Goal: Entertainment & Leisure: Consume media (video, audio)

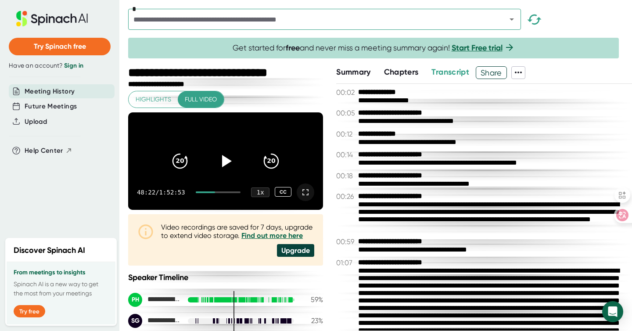
scroll to position [7266, 0]
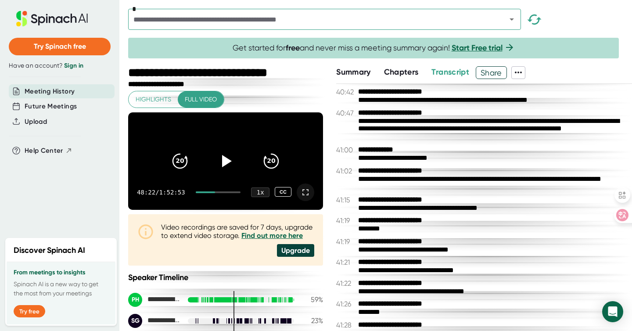
click at [300, 197] on icon at bounding box center [305, 192] width 11 height 11
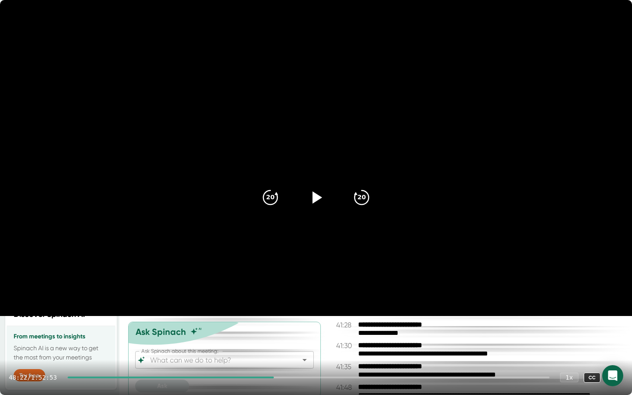
click at [274, 330] on div at bounding box center [171, 377] width 207 height 2
click at [273, 330] on div at bounding box center [170, 377] width 205 height 2
click at [272, 330] on div at bounding box center [170, 377] width 204 height 2
click at [271, 330] on div at bounding box center [169, 377] width 203 height 2
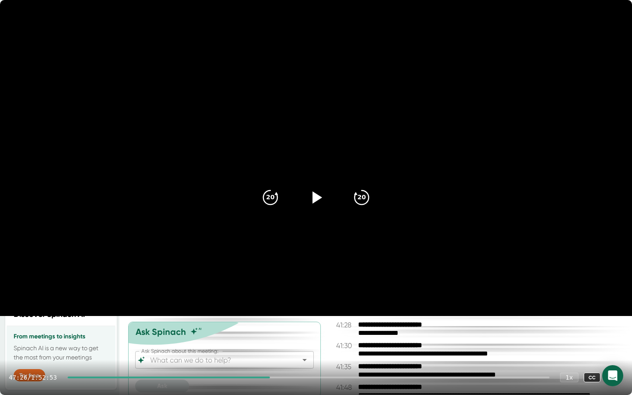
click at [270, 330] on div at bounding box center [169, 377] width 203 height 2
click at [272, 330] on div at bounding box center [309, 377] width 482 height 2
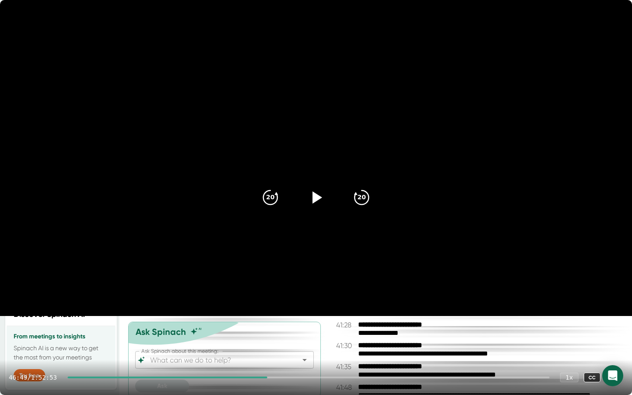
click at [268, 330] on div at bounding box center [168, 377] width 200 height 2
click at [270, 330] on div at bounding box center [309, 377] width 482 height 2
click at [266, 330] on div at bounding box center [167, 377] width 198 height 2
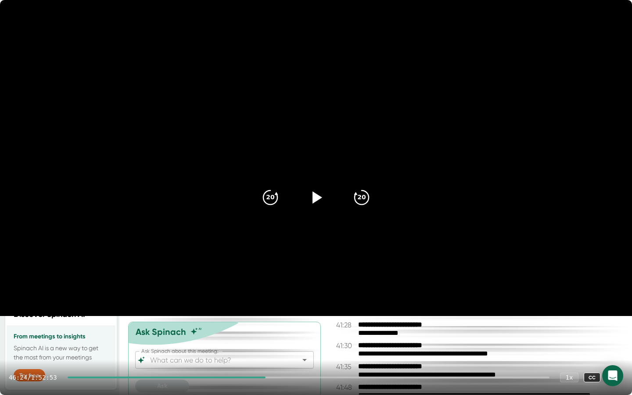
click at [613, 330] on icon at bounding box center [614, 377] width 6 height 6
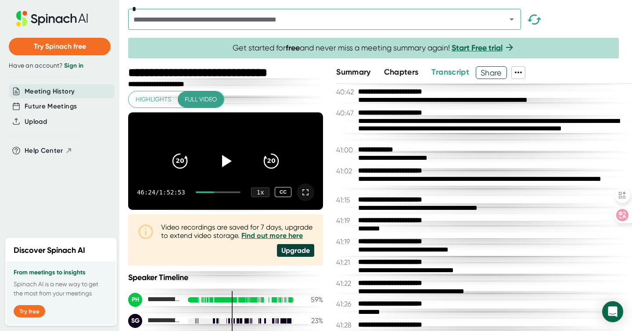
click at [303, 197] on icon at bounding box center [305, 192] width 11 height 11
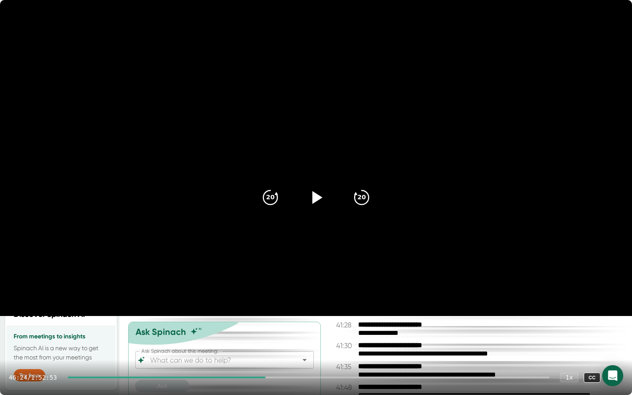
click at [312, 199] on icon at bounding box center [316, 197] width 22 height 22
click at [312, 199] on icon at bounding box center [315, 197] width 11 height 13
click at [312, 199] on icon at bounding box center [316, 197] width 22 height 22
click at [312, 199] on icon at bounding box center [315, 197] width 11 height 13
click at [315, 198] on icon at bounding box center [317, 197] width 10 height 13
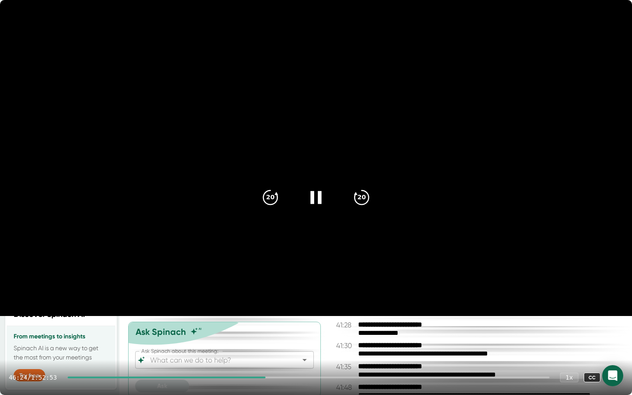
click at [315, 198] on icon at bounding box center [316, 197] width 22 height 22
click at [315, 198] on icon at bounding box center [317, 197] width 10 height 13
click at [315, 198] on icon at bounding box center [316, 197] width 22 height 22
click at [315, 198] on icon at bounding box center [317, 197] width 10 height 13
click at [315, 198] on icon at bounding box center [316, 197] width 22 height 22
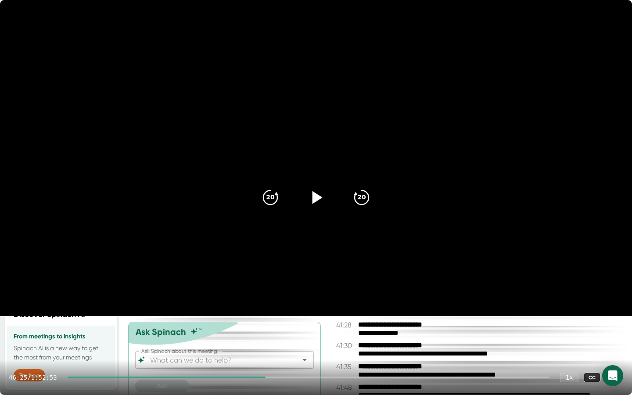
click at [315, 198] on icon at bounding box center [317, 197] width 10 height 13
click at [315, 198] on icon at bounding box center [316, 197] width 22 height 22
click at [315, 198] on icon at bounding box center [317, 197] width 10 height 13
click at [315, 198] on icon at bounding box center [316, 197] width 22 height 22
click at [315, 198] on icon at bounding box center [317, 197] width 10 height 13
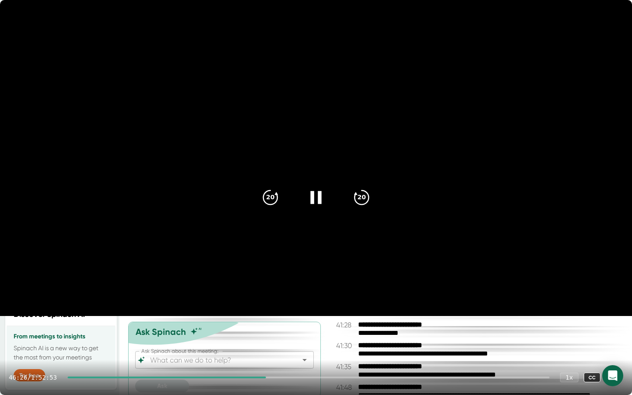
click at [315, 198] on icon at bounding box center [316, 197] width 22 height 22
click at [315, 198] on icon at bounding box center [317, 197] width 10 height 13
click at [315, 198] on icon at bounding box center [316, 197] width 22 height 22
click at [315, 198] on icon at bounding box center [317, 197] width 10 height 13
click at [315, 198] on icon at bounding box center [316, 197] width 22 height 22
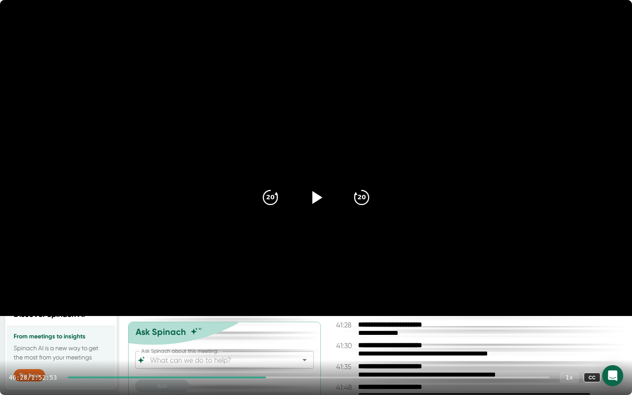
click at [315, 198] on icon at bounding box center [317, 197] width 10 height 13
click at [315, 198] on icon at bounding box center [316, 197] width 22 height 22
click at [270, 330] on div at bounding box center [309, 377] width 482 height 2
click at [318, 204] on icon at bounding box center [316, 197] width 22 height 22
click at [314, 199] on icon at bounding box center [316, 197] width 22 height 22
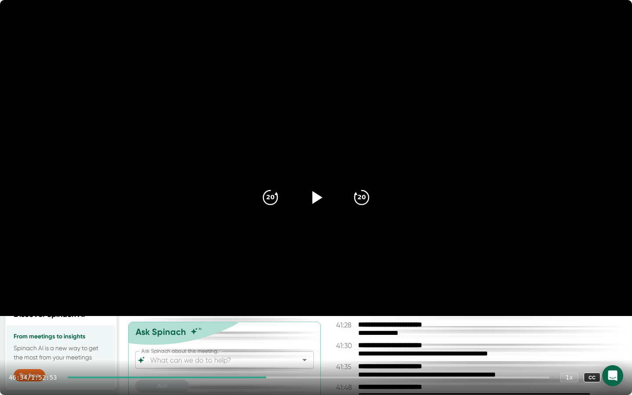
click at [314, 199] on icon at bounding box center [317, 197] width 10 height 13
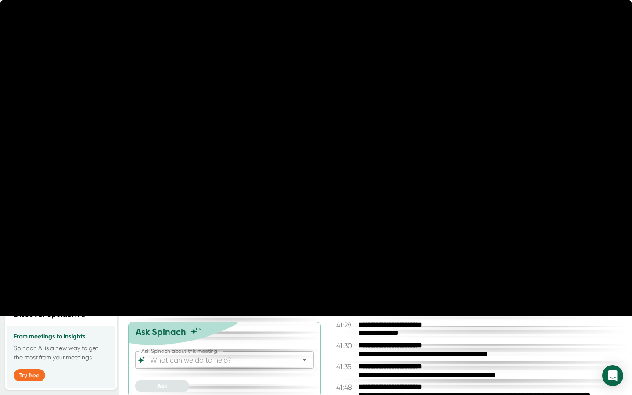
click at [316, 197] on icon at bounding box center [316, 197] width 22 height 22
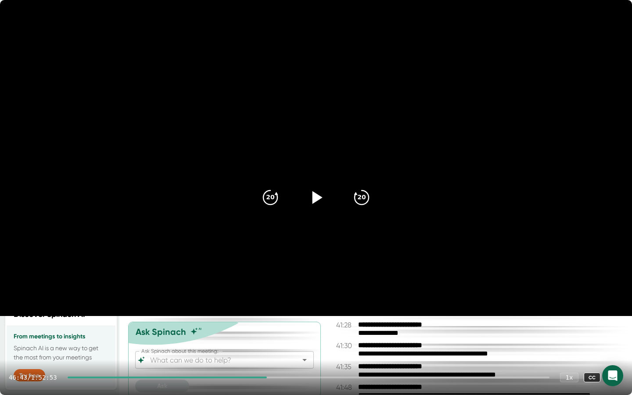
click at [316, 197] on icon at bounding box center [317, 197] width 10 height 13
click at [316, 198] on icon at bounding box center [316, 197] width 22 height 22
click at [451, 316] on video at bounding box center [316, 158] width 632 height 316
click at [327, 204] on div at bounding box center [315, 197] width 37 height 37
click at [320, 202] on icon at bounding box center [316, 197] width 22 height 22
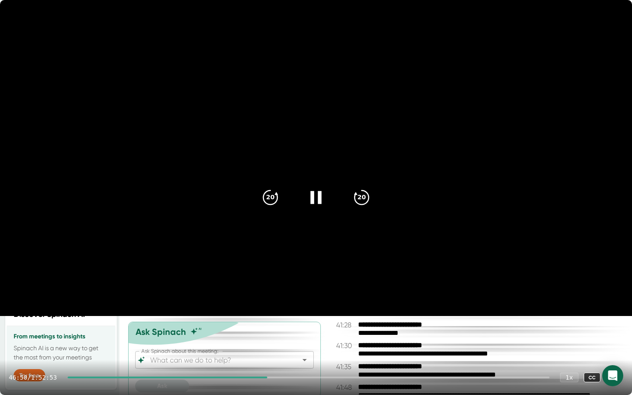
click at [320, 201] on icon at bounding box center [315, 197] width 11 height 13
click at [320, 201] on icon at bounding box center [316, 197] width 22 height 22
click at [320, 201] on icon at bounding box center [315, 197] width 11 height 13
click at [272, 330] on div "46:51 / 1:52:53 1 x CC" at bounding box center [316, 377] width 632 height 35
click at [268, 330] on div at bounding box center [168, 377] width 200 height 2
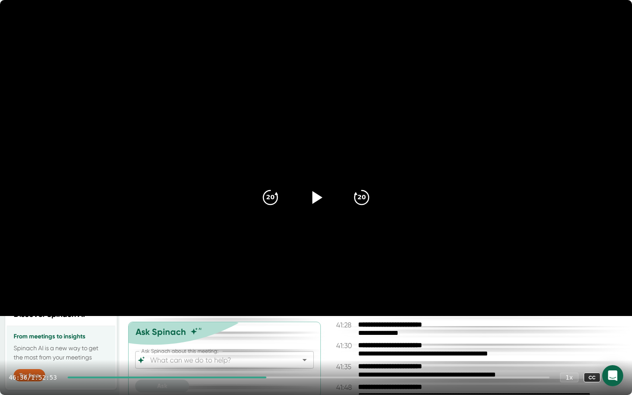
click at [267, 330] on div at bounding box center [167, 377] width 199 height 2
click at [617, 330] on icon at bounding box center [614, 377] width 11 height 11
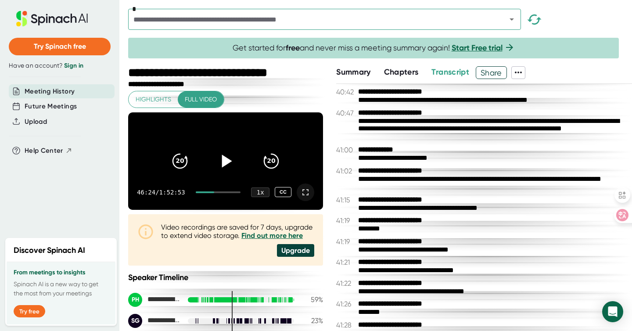
click at [300, 197] on icon at bounding box center [305, 192] width 11 height 11
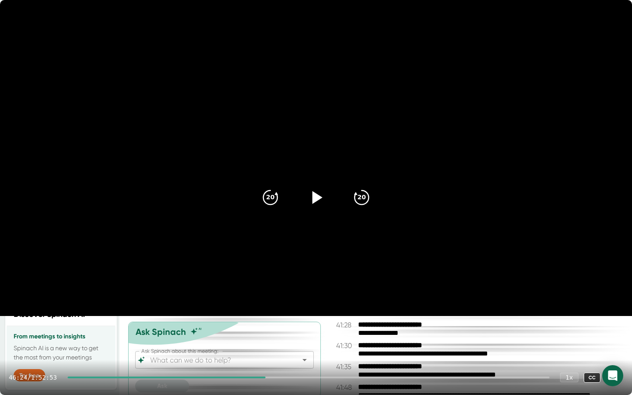
drag, startPoint x: 269, startPoint y: 378, endPoint x: 254, endPoint y: 378, distance: 14.9
click at [254, 330] on div "46:24 / 1:52:53 1 x CC" at bounding box center [316, 377] width 632 height 35
click at [254, 330] on div at bounding box center [167, 377] width 198 height 2
drag, startPoint x: 254, startPoint y: 378, endPoint x: 244, endPoint y: 377, distance: 10.1
click at [245, 330] on div at bounding box center [309, 377] width 482 height 2
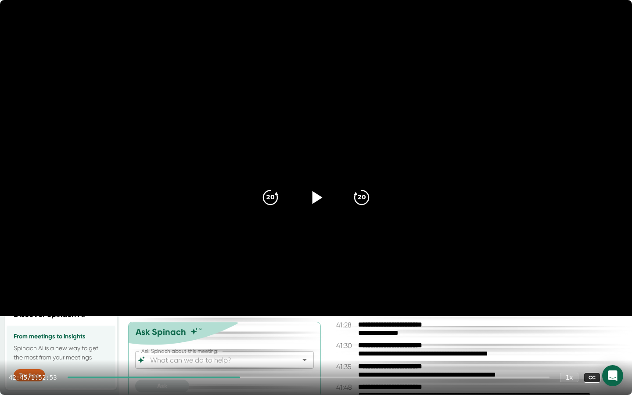
click at [240, 330] on div at bounding box center [154, 377] width 173 height 2
click at [230, 330] on div at bounding box center [154, 377] width 172 height 2
click at [222, 330] on div at bounding box center [147, 377] width 158 height 2
click at [613, 330] on icon at bounding box center [614, 377] width 6 height 6
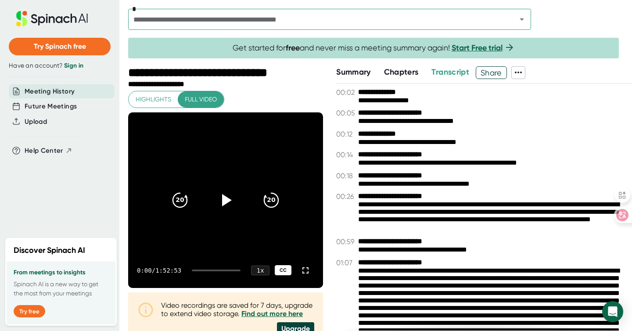
click at [277, 268] on div "CC" at bounding box center [283, 270] width 17 height 10
click at [229, 201] on icon at bounding box center [226, 200] width 22 height 22
click at [227, 201] on icon at bounding box center [225, 199] width 11 height 13
click at [300, 271] on icon at bounding box center [305, 270] width 11 height 11
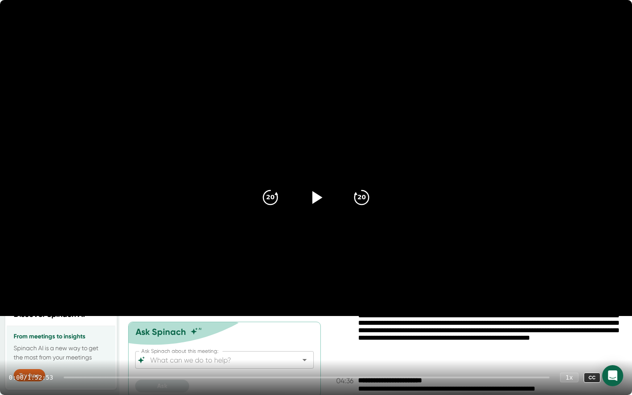
click at [287, 330] on div "0:00 / 1:52:53 1 x CC" at bounding box center [316, 377] width 632 height 35
click at [287, 330] on div at bounding box center [307, 377] width 486 height 2
click at [285, 330] on div at bounding box center [177, 377] width 218 height 2
click at [317, 330] on div "50:57 / 1:52:53 1 x CC" at bounding box center [316, 377] width 632 height 35
click at [319, 330] on div at bounding box center [309, 377] width 482 height 2
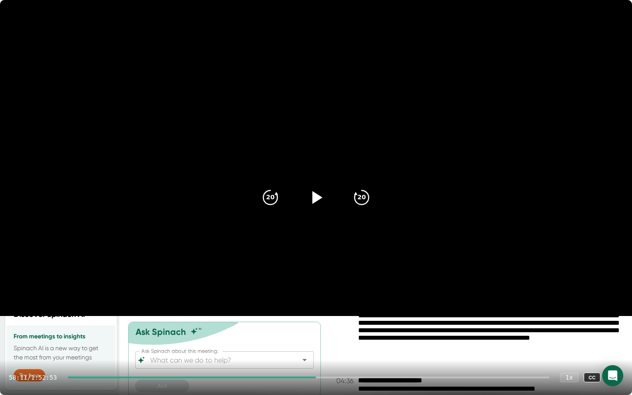
drag, startPoint x: 319, startPoint y: 378, endPoint x: 304, endPoint y: 378, distance: 14.9
click at [304, 330] on div at bounding box center [309, 377] width 482 height 2
click at [295, 330] on div at bounding box center [184, 377] width 233 height 2
click at [282, 330] on div at bounding box center [180, 377] width 224 height 2
click at [276, 330] on div at bounding box center [173, 377] width 211 height 2
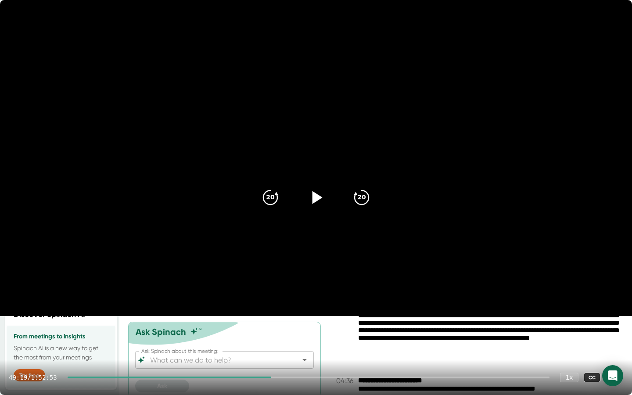
click at [315, 191] on icon at bounding box center [316, 197] width 22 height 22
click at [314, 197] on icon at bounding box center [316, 197] width 22 height 22
click at [255, 330] on div at bounding box center [170, 377] width 204 height 2
drag, startPoint x: 255, startPoint y: 378, endPoint x: 243, endPoint y: 376, distance: 11.6
click at [243, 330] on div "42:51 / 1:52:53 1 x CC" at bounding box center [316, 377] width 632 height 35
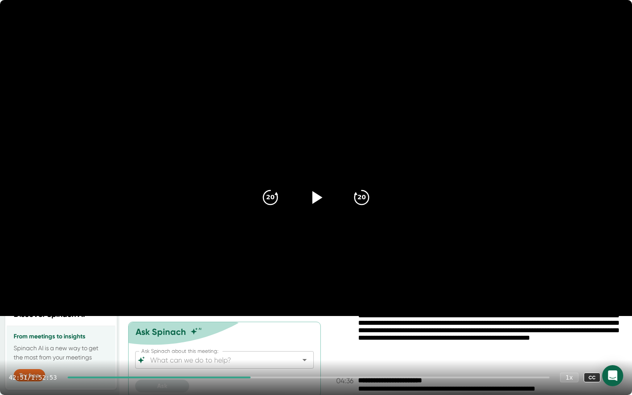
click at [243, 330] on div at bounding box center [159, 377] width 183 height 2
click at [244, 330] on div at bounding box center [309, 377] width 482 height 2
click at [245, 330] on div at bounding box center [309, 377] width 482 height 2
click at [247, 330] on div at bounding box center [309, 377] width 482 height 2
click at [248, 330] on div at bounding box center [309, 377] width 482 height 2
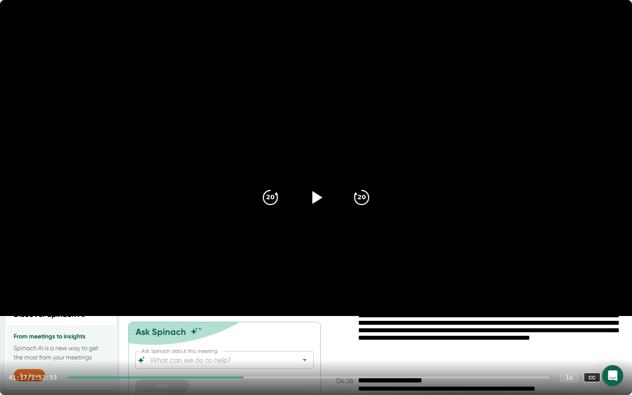
click at [251, 330] on div at bounding box center [309, 377] width 482 height 2
click at [613, 330] on icon at bounding box center [614, 377] width 11 height 11
